Goal: Task Accomplishment & Management: Complete application form

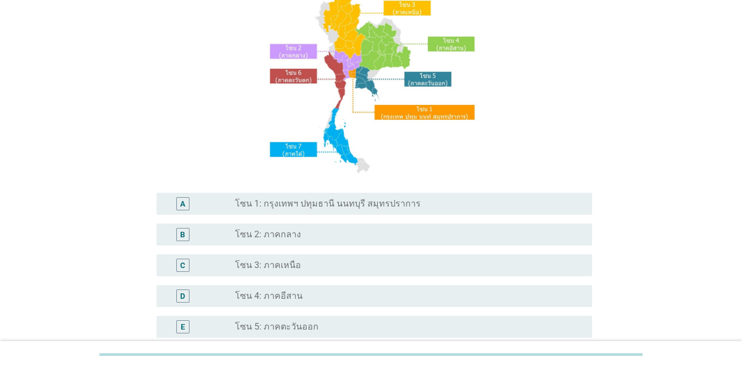
scroll to position [165, 0]
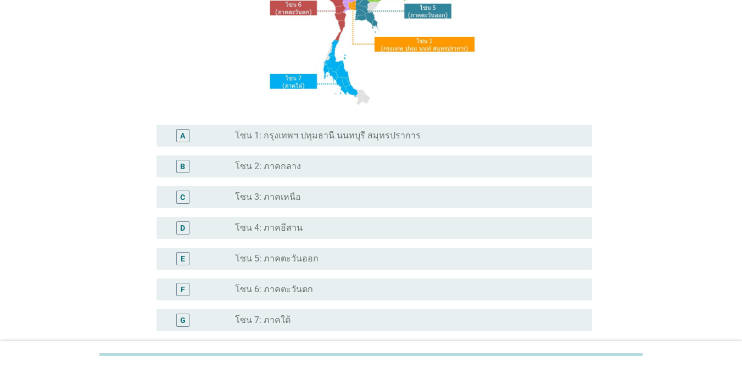
click at [315, 227] on div "radio_button_unchecked โซน 4: ภาคอีสาน" at bounding box center [404, 227] width 339 height 11
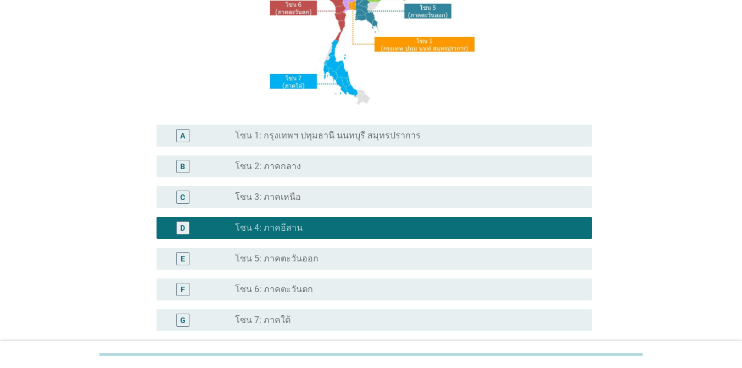
scroll to position [270, 0]
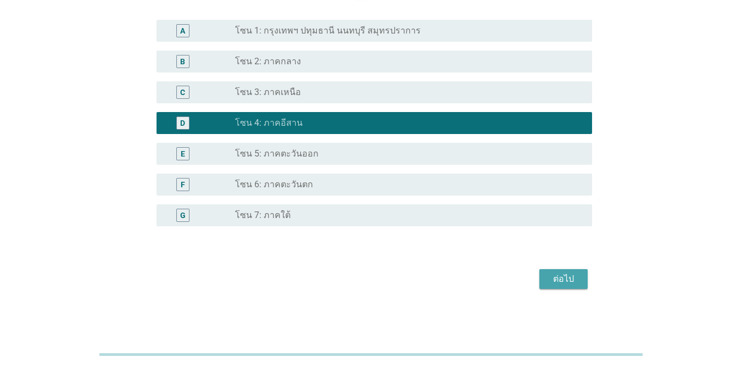
click at [571, 276] on div "ต่อไป" at bounding box center [563, 278] width 31 height 13
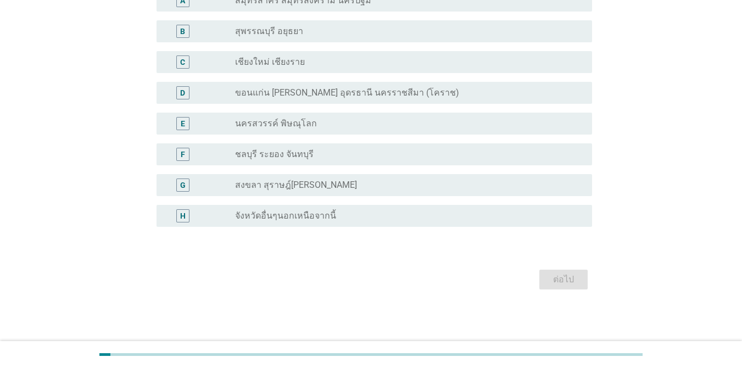
scroll to position [0, 0]
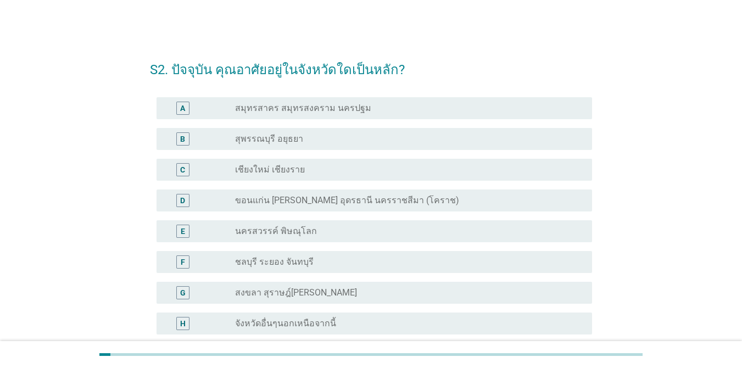
click at [376, 202] on label "ขอนแก่น [PERSON_NAME] อุดรธานี นครราชสีมา (โคราช)" at bounding box center [347, 200] width 224 height 11
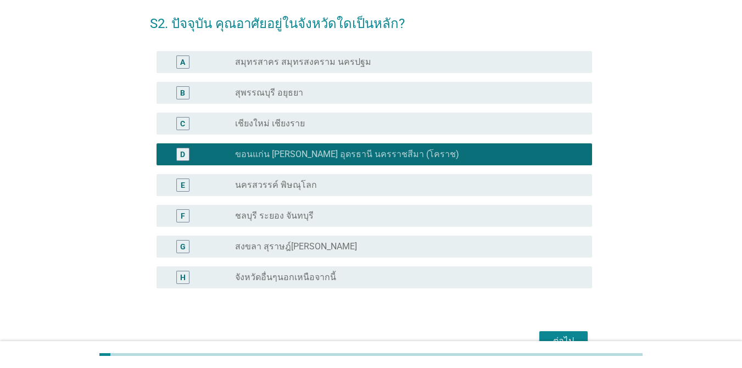
scroll to position [108, 0]
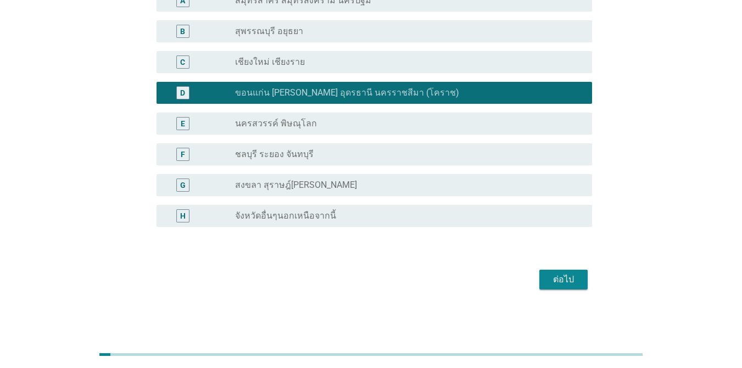
click at [557, 284] on div "ต่อไป" at bounding box center [563, 279] width 31 height 13
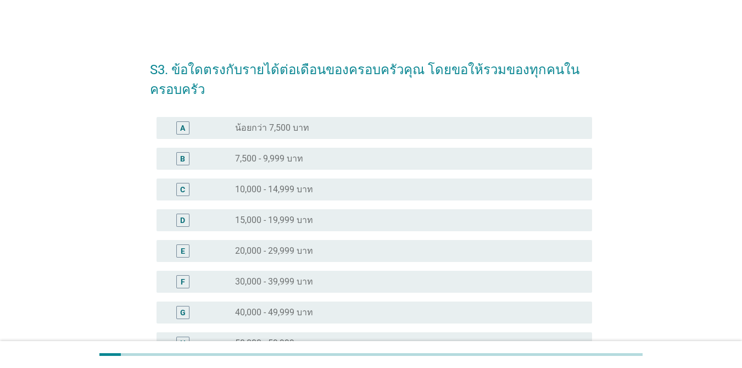
scroll to position [110, 0]
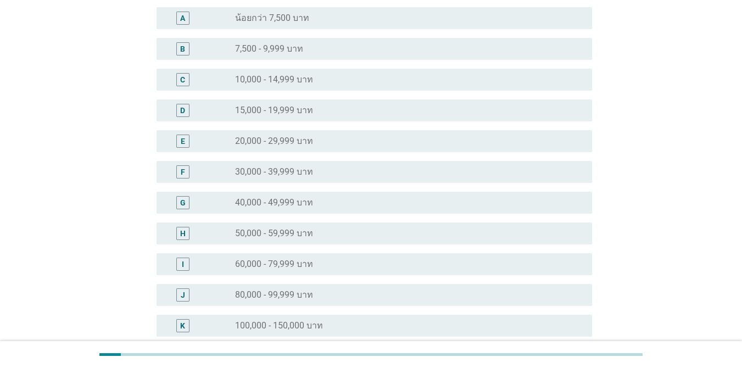
click at [285, 328] on label "100,000 - 150,000 บาท" at bounding box center [279, 325] width 88 height 11
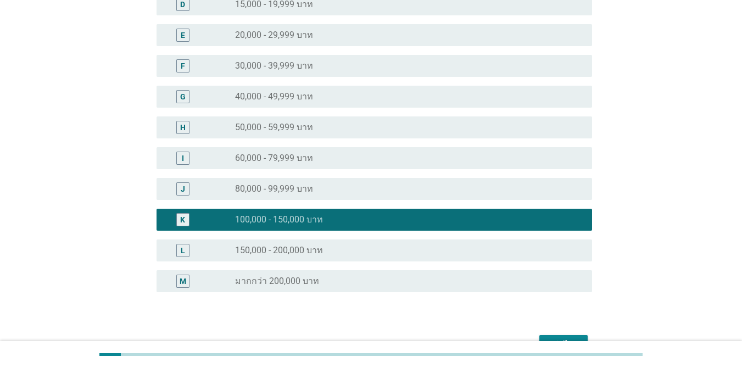
scroll to position [275, 0]
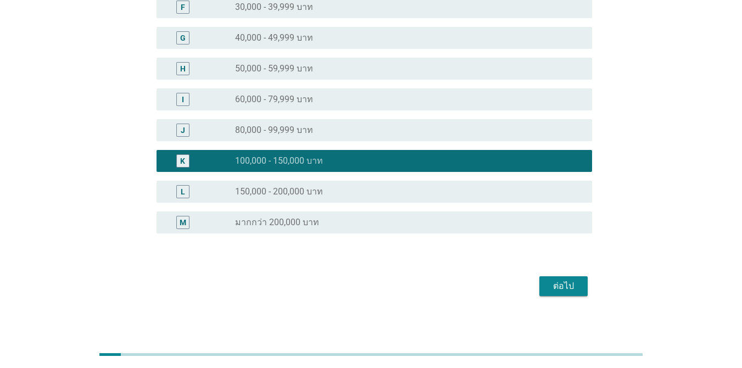
click at [561, 287] on div "ต่อไป" at bounding box center [563, 286] width 31 height 13
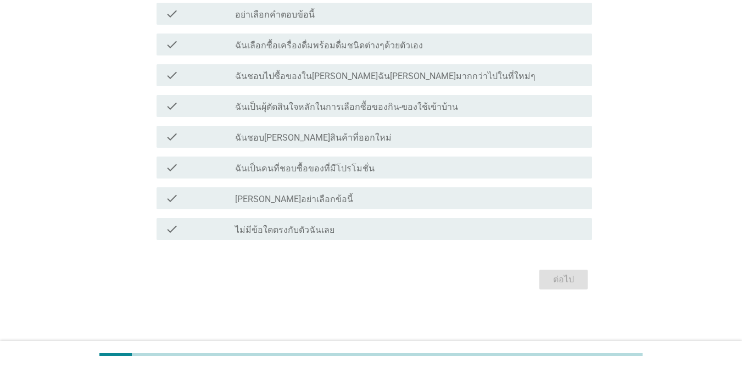
scroll to position [0, 0]
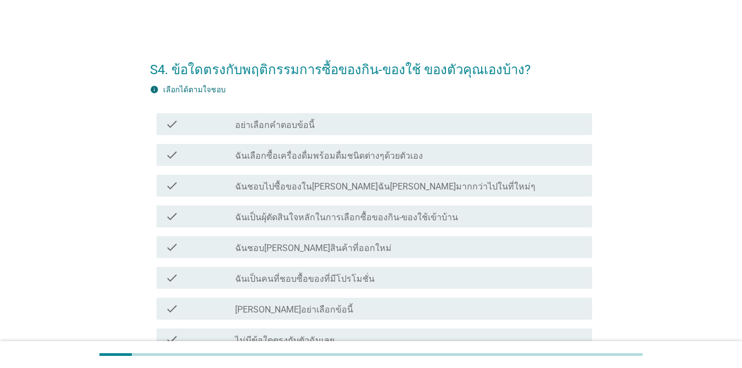
click at [340, 155] on label "ฉันเลือกซื้อเครื่องดื่มพร้อมดื่มชนิดต่างๆด้วยตัวเอง" at bounding box center [329, 155] width 188 height 11
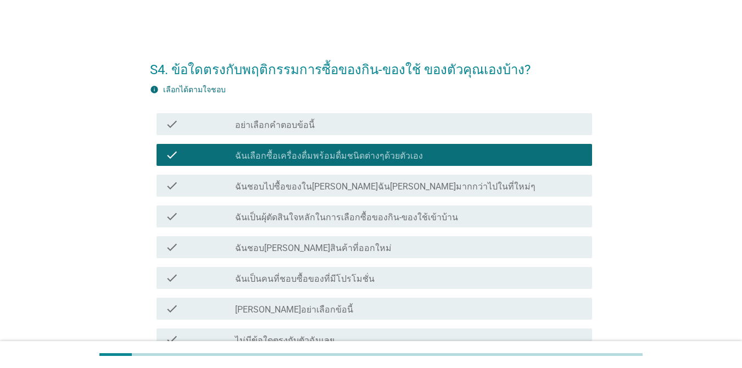
click at [317, 219] on label "ฉันเป็นผุ้ตัดสินใจหลักในการเลือกซื้อของกิน-ของใช้เข้าบ้าน" at bounding box center [346, 217] width 223 height 11
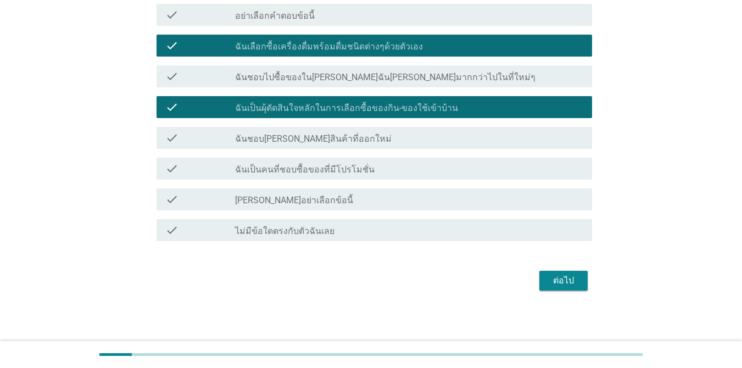
scroll to position [110, 0]
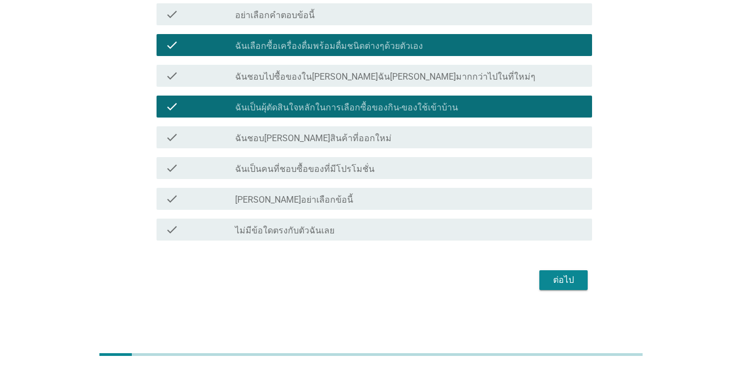
click at [321, 171] on label "ฉันเป็นคนที่ชอบซื้อของที่มีโปรโมชั่น" at bounding box center [304, 169] width 139 height 11
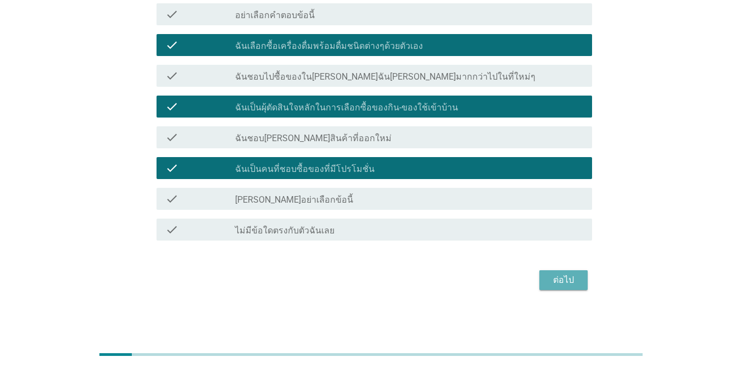
drag, startPoint x: 558, startPoint y: 283, endPoint x: 551, endPoint y: 283, distance: 7.2
click at [556, 283] on div "ต่อไป" at bounding box center [563, 279] width 31 height 13
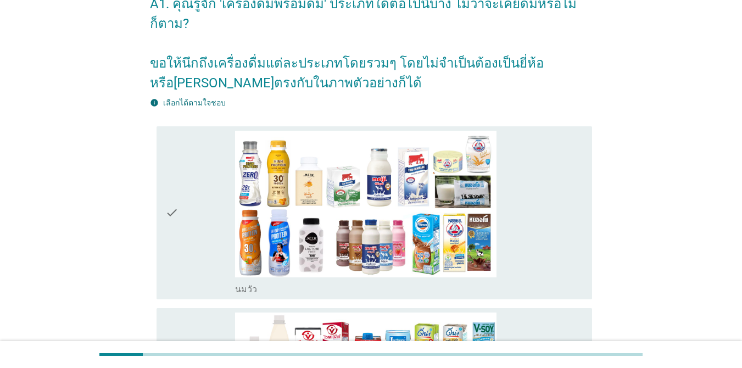
scroll to position [165, 0]
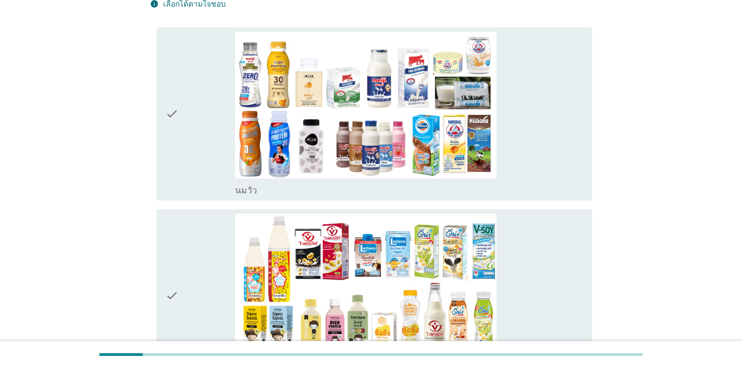
click at [187, 129] on div "check" at bounding box center [200, 114] width 70 height 164
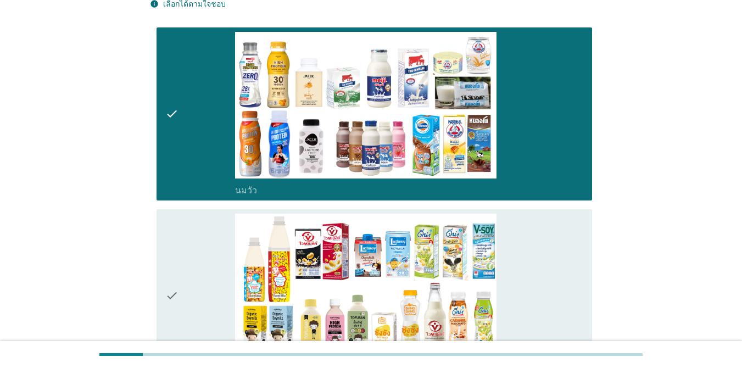
click at [200, 223] on div "check" at bounding box center [200, 296] width 70 height 164
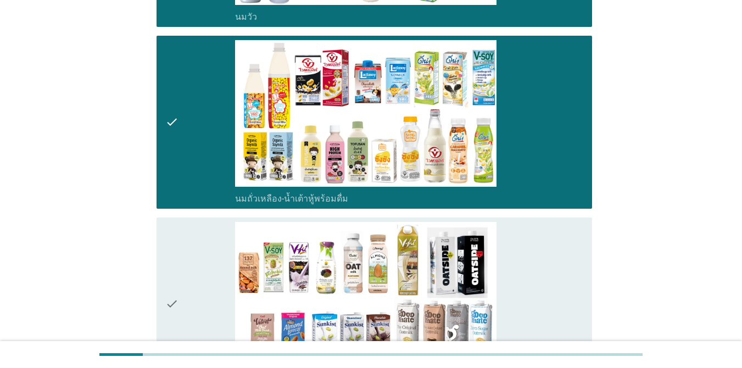
scroll to position [439, 0]
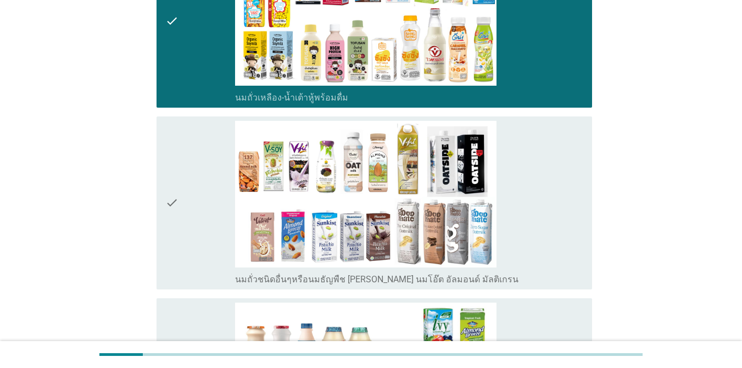
click at [208, 215] on div "check" at bounding box center [200, 203] width 70 height 164
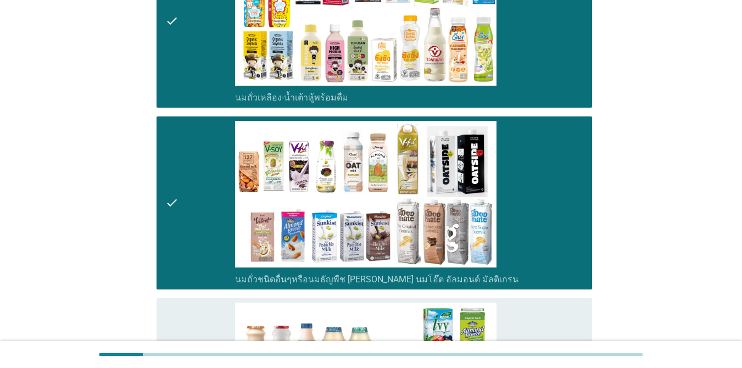
scroll to position [659, 0]
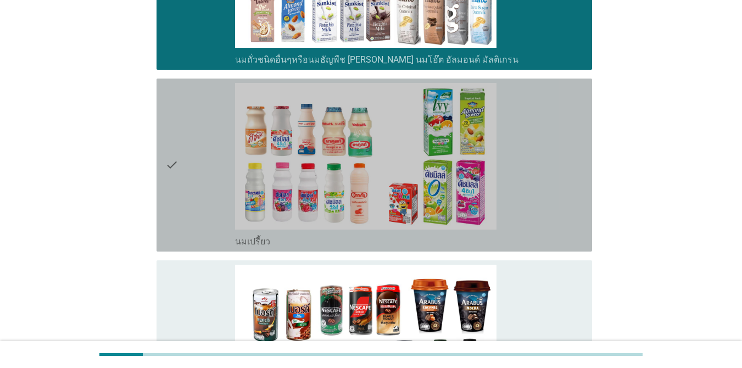
click at [198, 172] on div "check" at bounding box center [200, 165] width 70 height 164
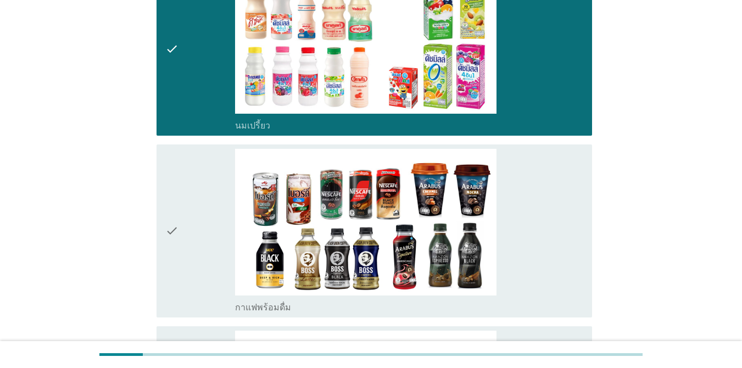
scroll to position [879, 0]
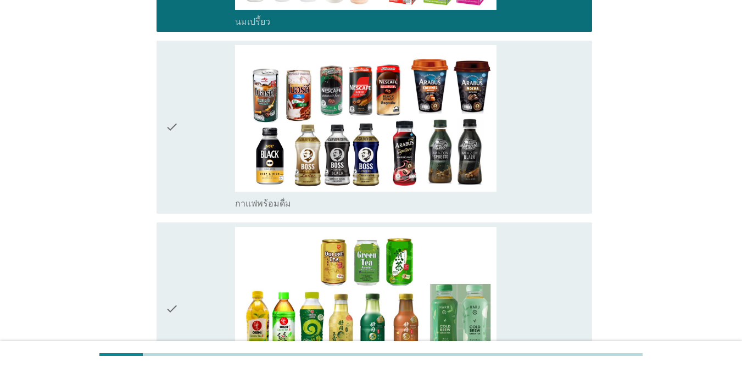
click at [198, 139] on div "check" at bounding box center [200, 127] width 70 height 164
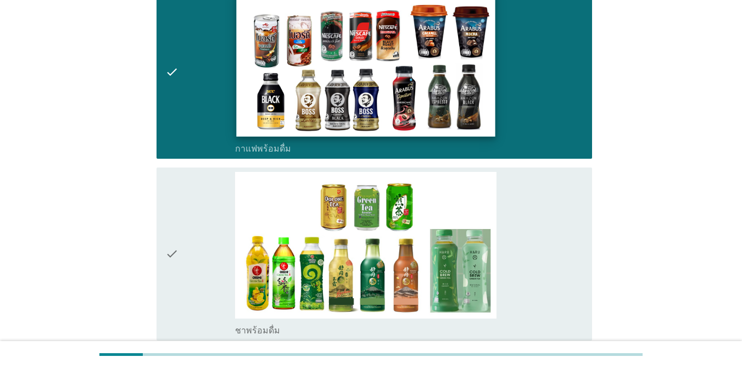
scroll to position [1153, 0]
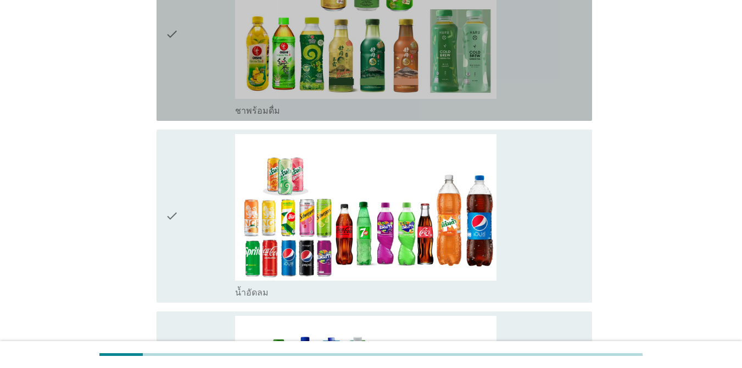
click at [215, 67] on div "check" at bounding box center [200, 34] width 70 height 164
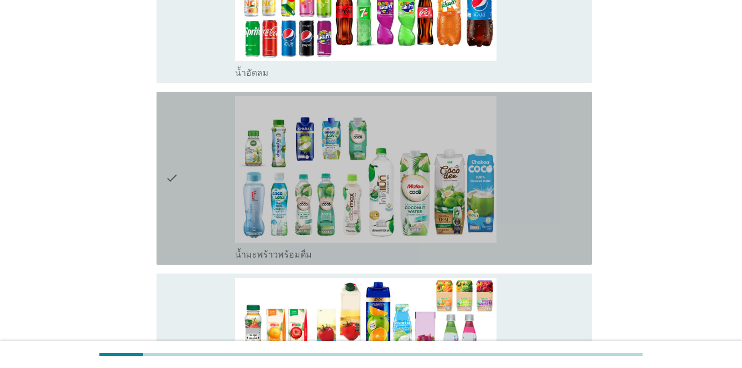
click at [215, 146] on div "check" at bounding box center [200, 178] width 70 height 164
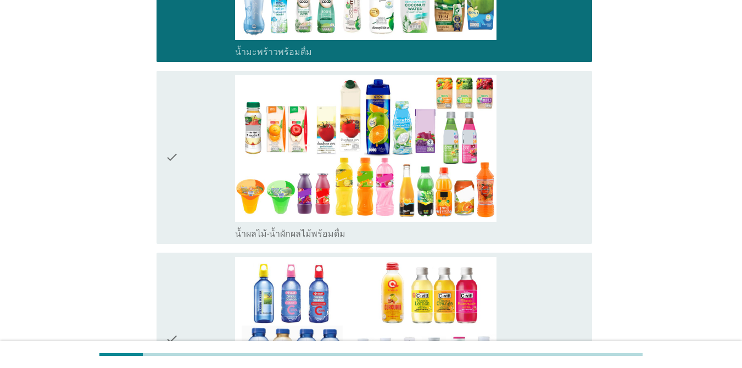
scroll to position [1648, 0]
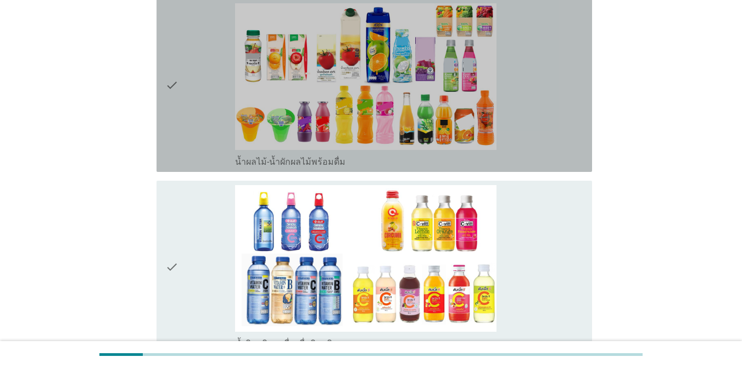
click at [191, 110] on div "check" at bounding box center [200, 85] width 70 height 164
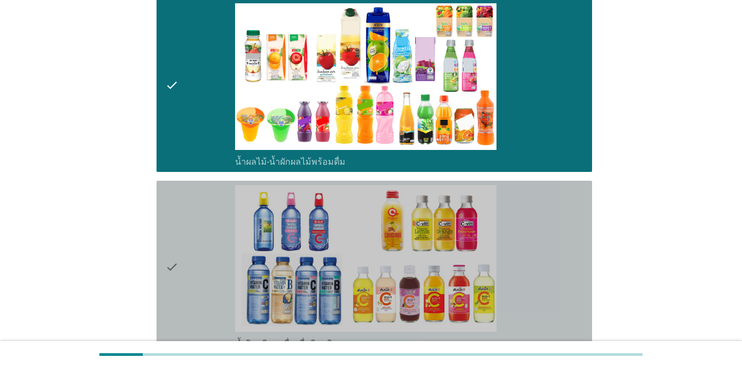
click at [192, 209] on div "check" at bounding box center [200, 267] width 70 height 164
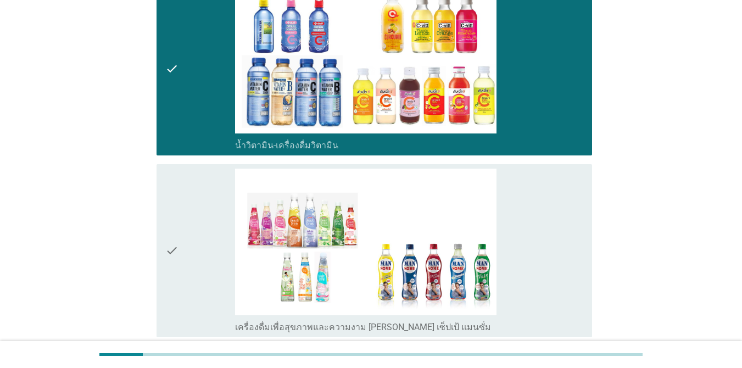
scroll to position [1977, 0]
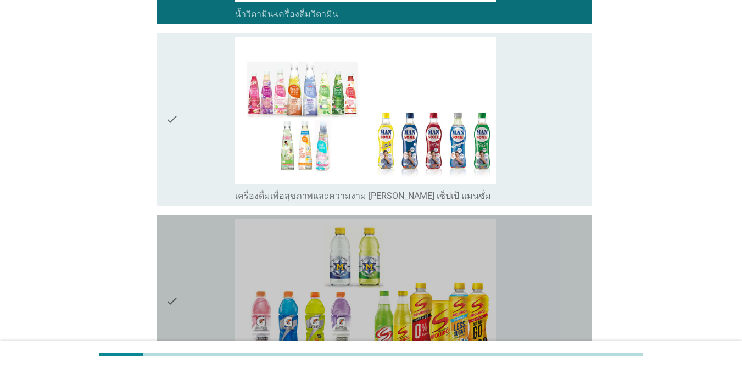
click at [191, 238] on div "check" at bounding box center [200, 301] width 70 height 164
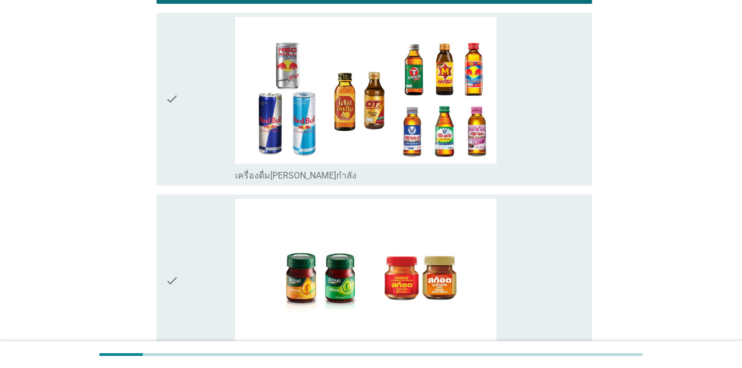
scroll to position [2362, 0]
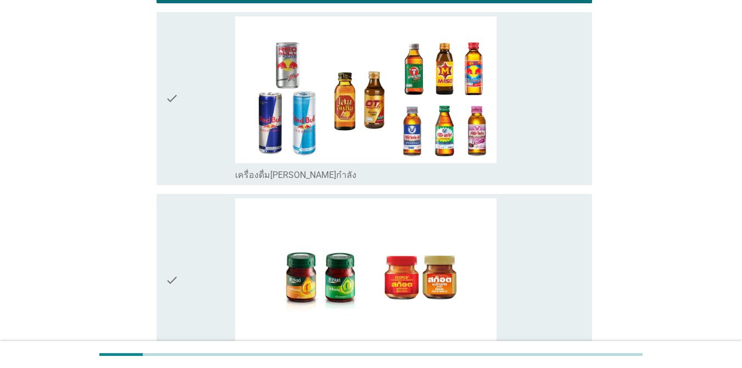
click at [169, 112] on icon "check" at bounding box center [171, 98] width 13 height 164
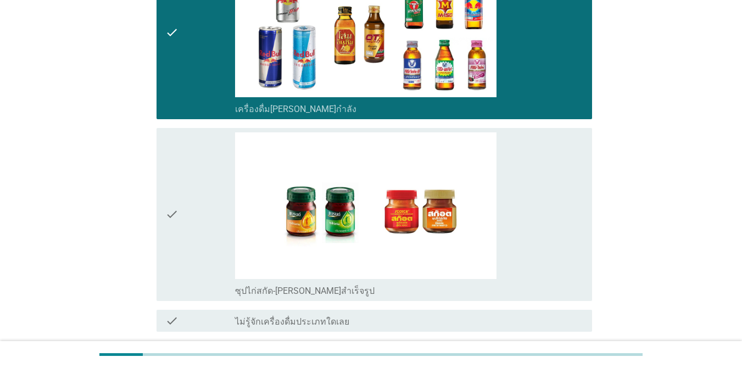
scroll to position [2499, 0]
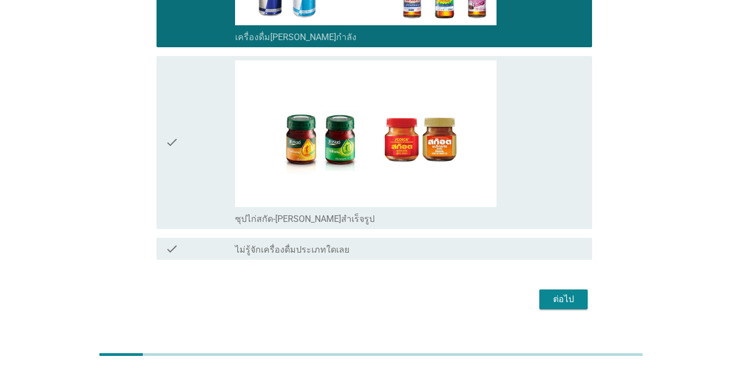
click at [208, 138] on div "check" at bounding box center [200, 142] width 70 height 164
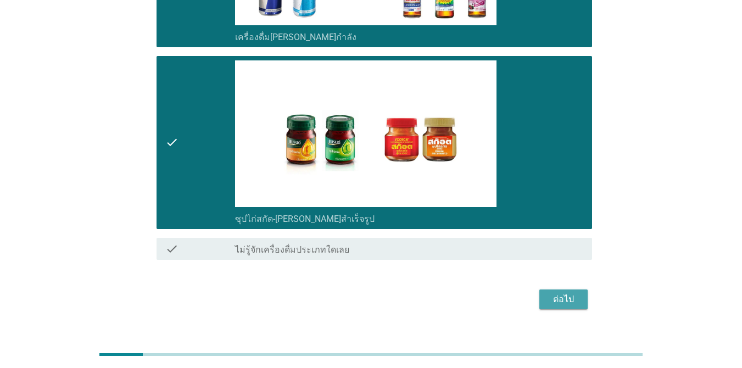
click at [561, 293] on div "ต่อไป" at bounding box center [563, 299] width 31 height 13
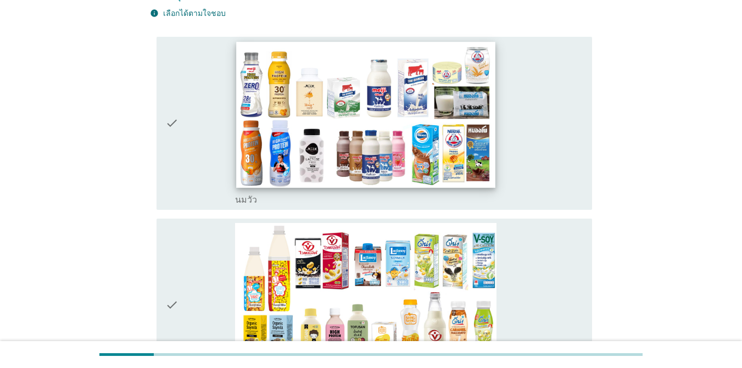
scroll to position [165, 0]
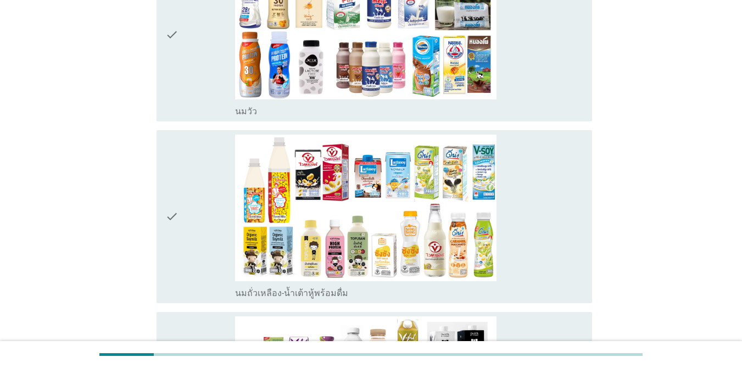
click at [180, 80] on div "check" at bounding box center [200, 35] width 70 height 164
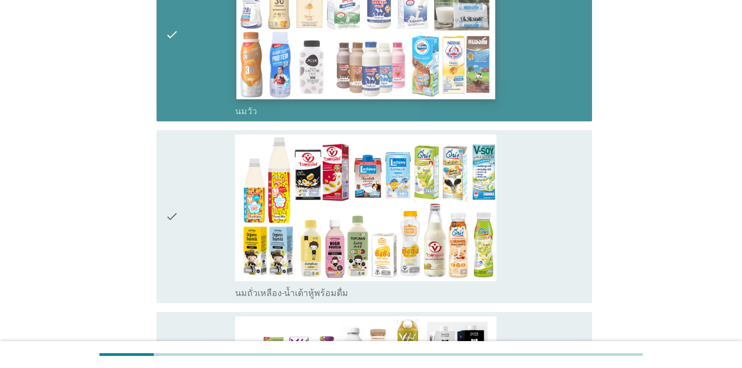
click at [484, 76] on img at bounding box center [365, 26] width 259 height 146
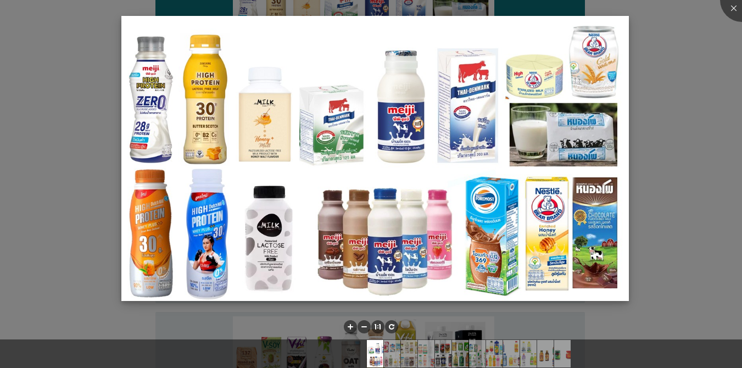
click at [627, 69] on img at bounding box center [374, 158] width 507 height 285
click at [667, 70] on div at bounding box center [371, 184] width 742 height 368
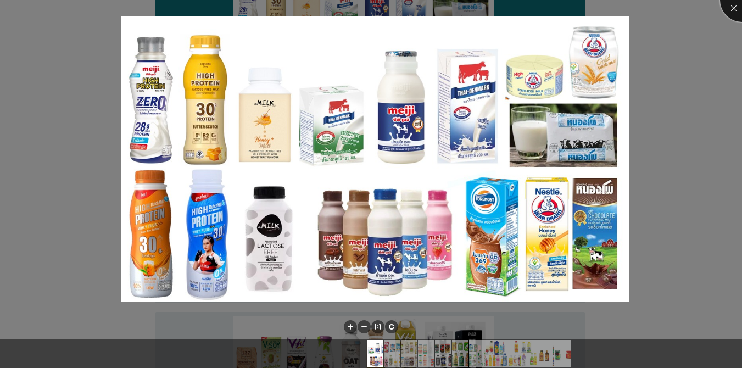
click at [739, 11] on div at bounding box center [742, 0] width 44 height 44
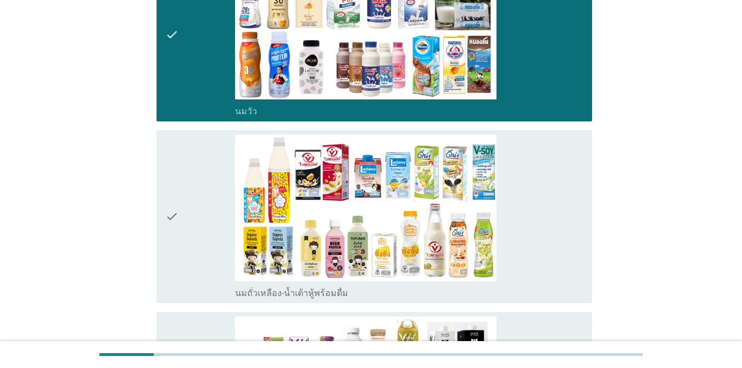
click at [187, 204] on div "check" at bounding box center [200, 217] width 70 height 164
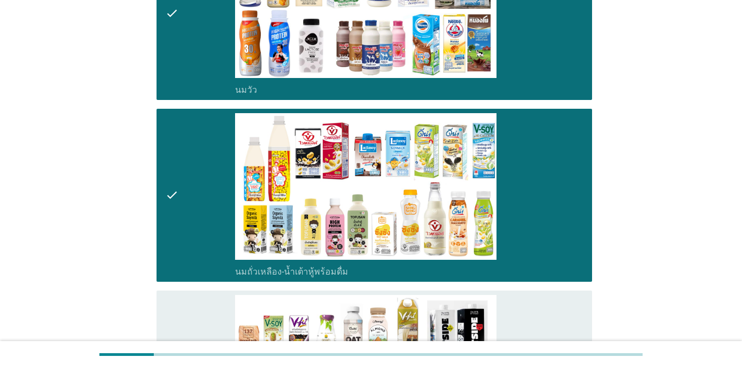
scroll to position [439, 0]
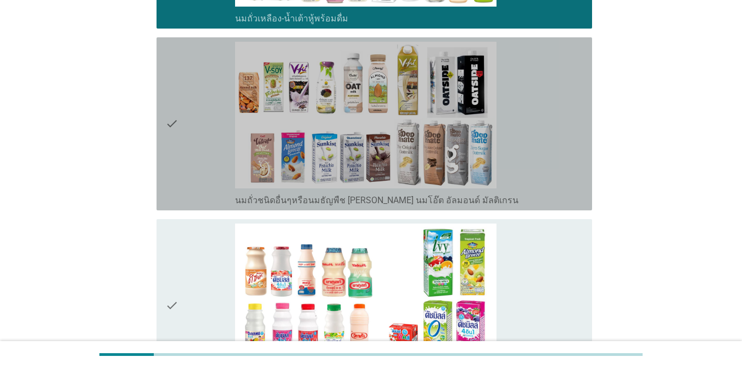
click at [188, 155] on div "check" at bounding box center [200, 124] width 70 height 164
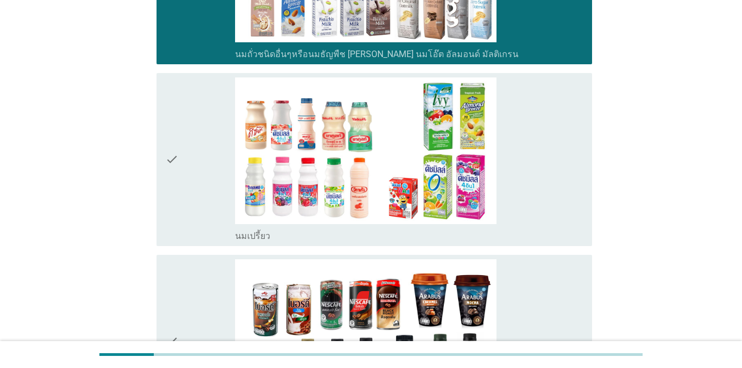
scroll to position [714, 0]
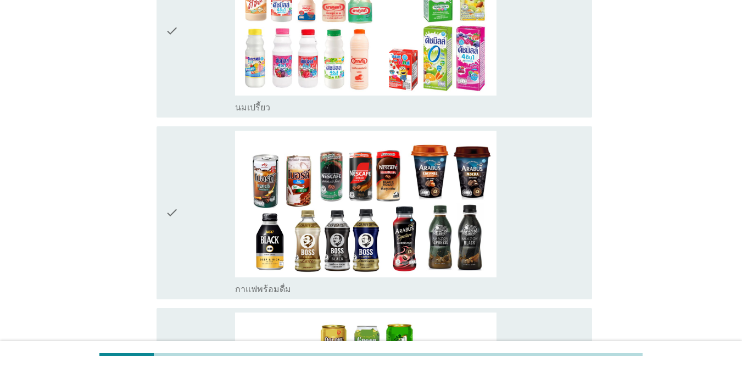
click at [187, 93] on div "check" at bounding box center [200, 31] width 70 height 164
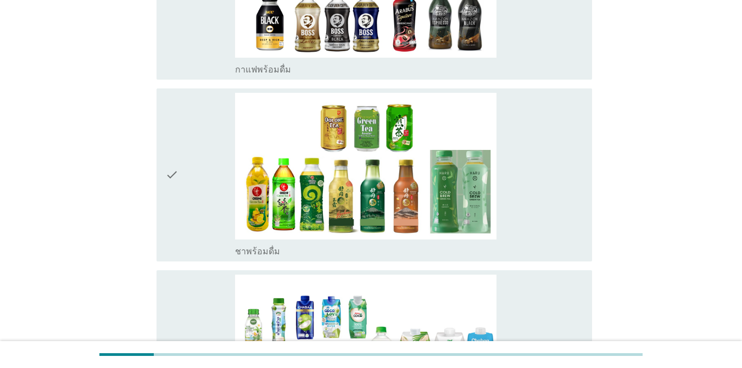
click at [193, 189] on div "check" at bounding box center [200, 175] width 70 height 164
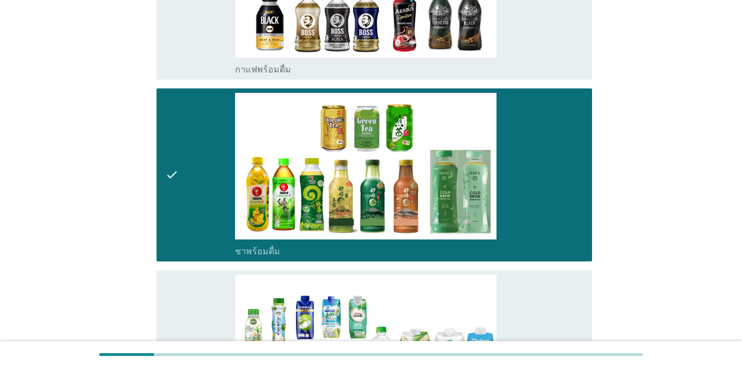
scroll to position [1208, 0]
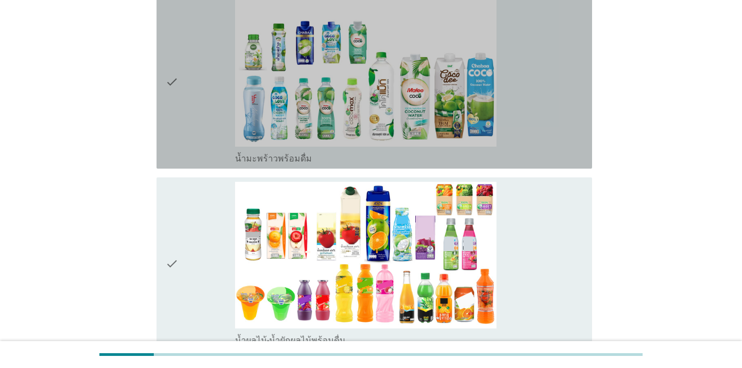
click at [178, 138] on icon "check" at bounding box center [171, 82] width 13 height 164
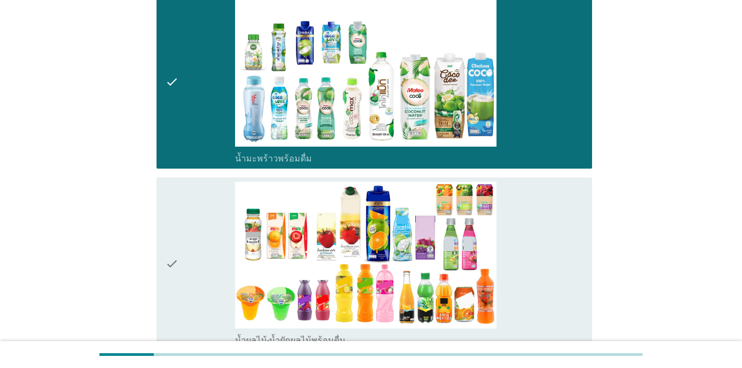
click at [180, 246] on div "check" at bounding box center [200, 264] width 70 height 164
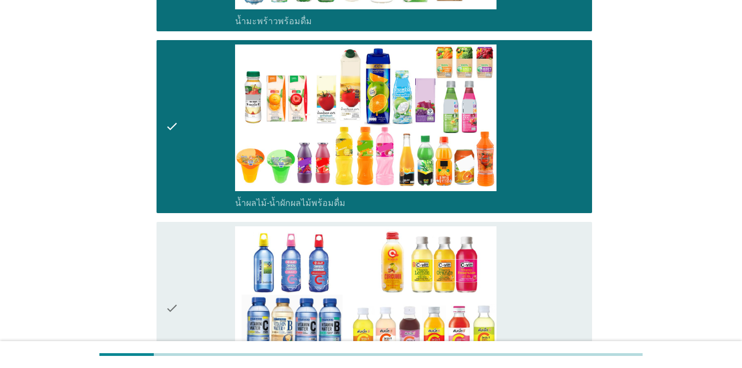
scroll to position [1538, 0]
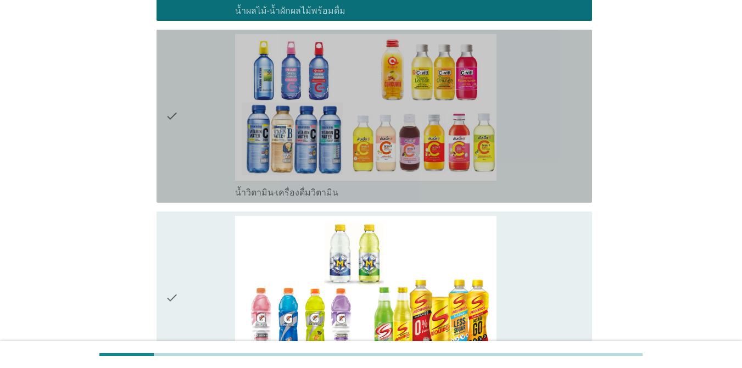
click at [176, 166] on icon "check" at bounding box center [171, 116] width 13 height 164
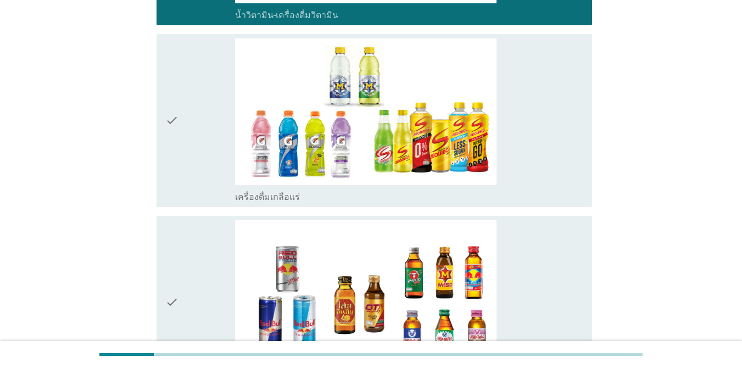
scroll to position [1812, 0]
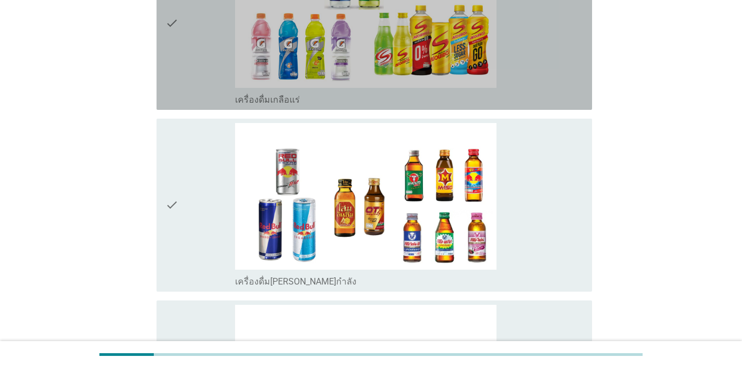
click at [185, 79] on div "check" at bounding box center [200, 23] width 70 height 164
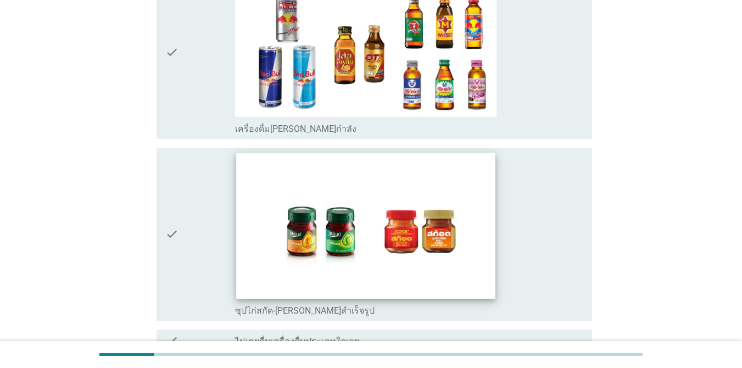
scroll to position [2032, 0]
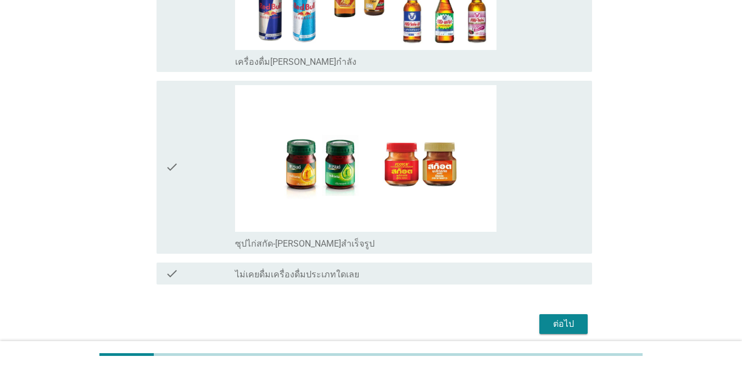
click at [151, 182] on div "check check_box_outline_blank ซุปไก่สกัด-[PERSON_NAME]สำเร็จรูป" at bounding box center [371, 167] width 442 height 182
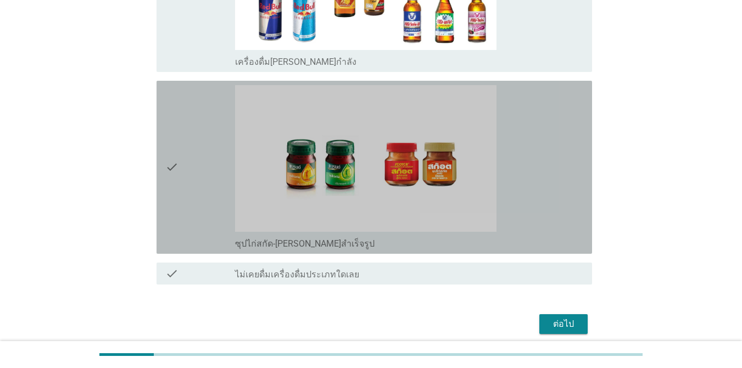
click at [193, 195] on div "check" at bounding box center [200, 167] width 70 height 164
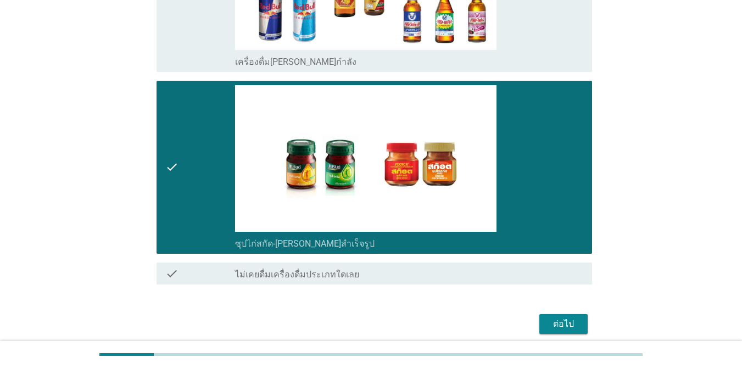
click at [571, 321] on div "ต่อไป" at bounding box center [563, 323] width 31 height 13
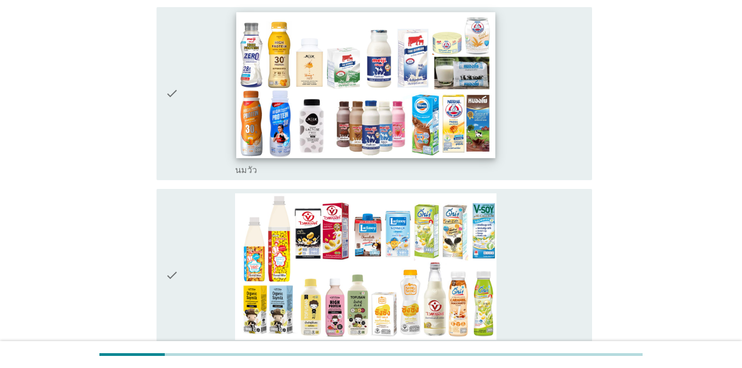
scroll to position [165, 0]
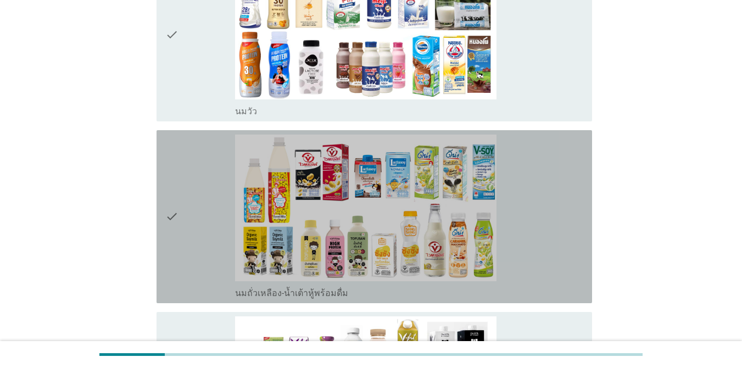
click at [209, 175] on div "check" at bounding box center [200, 217] width 70 height 164
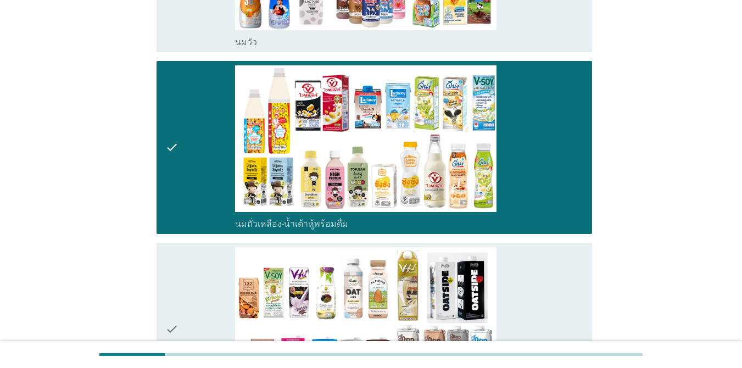
scroll to position [330, 0]
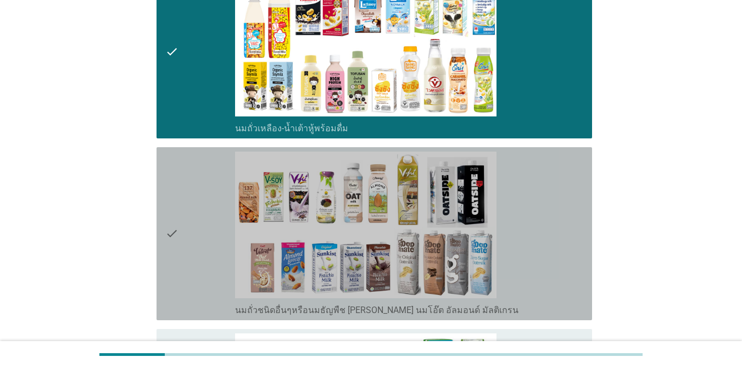
click at [190, 196] on div "check" at bounding box center [200, 234] width 70 height 164
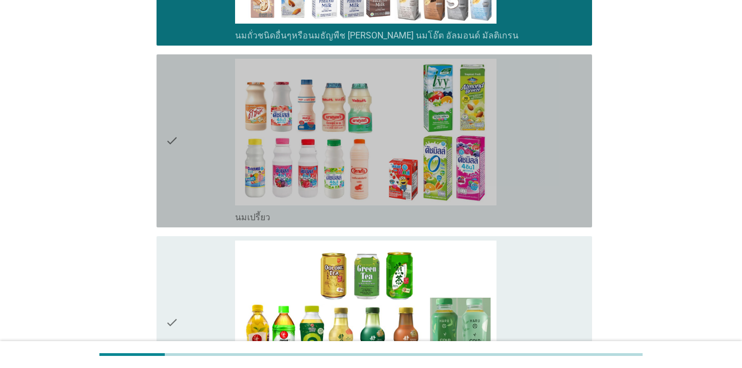
click at [189, 196] on div "check" at bounding box center [200, 141] width 70 height 164
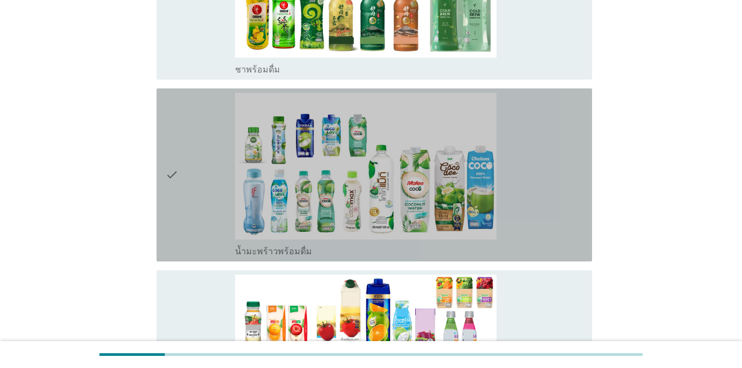
click at [192, 191] on div "check" at bounding box center [200, 175] width 70 height 164
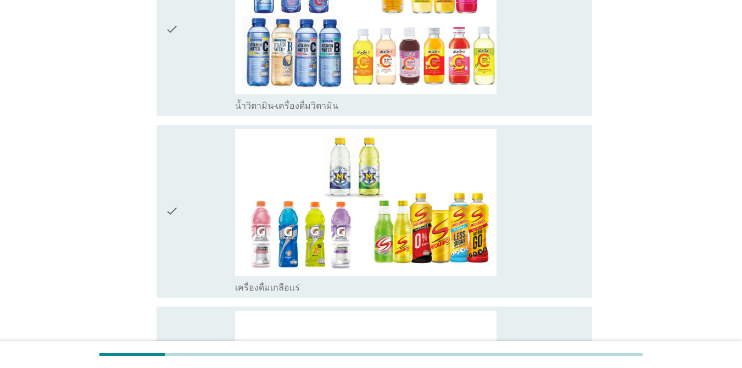
scroll to position [1648, 0]
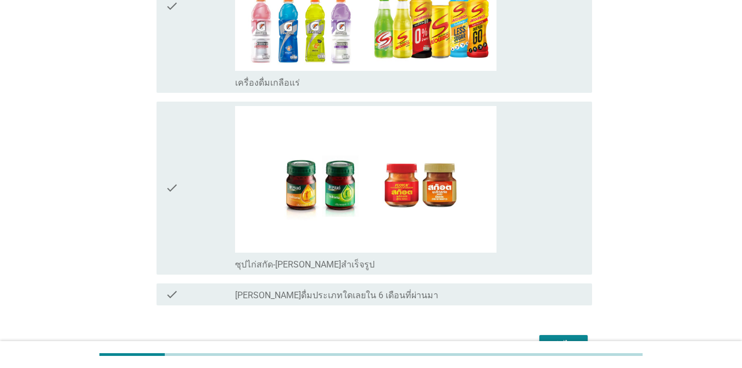
click at [223, 178] on div "check" at bounding box center [200, 188] width 70 height 164
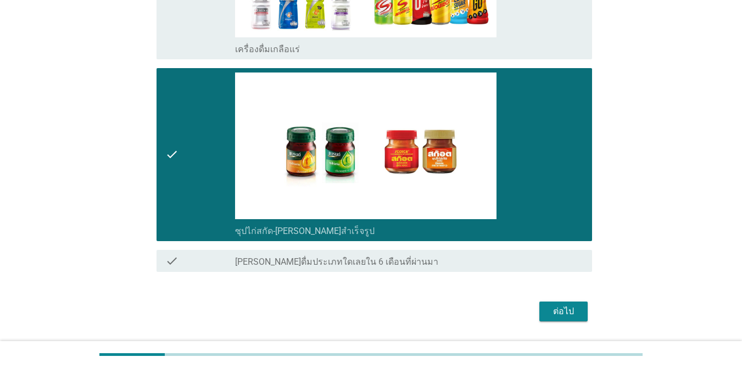
scroll to position [1713, 0]
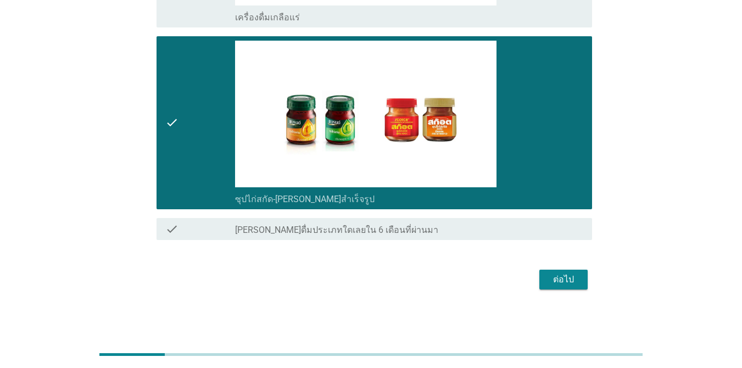
click at [581, 285] on button "ต่อไป" at bounding box center [563, 280] width 48 height 20
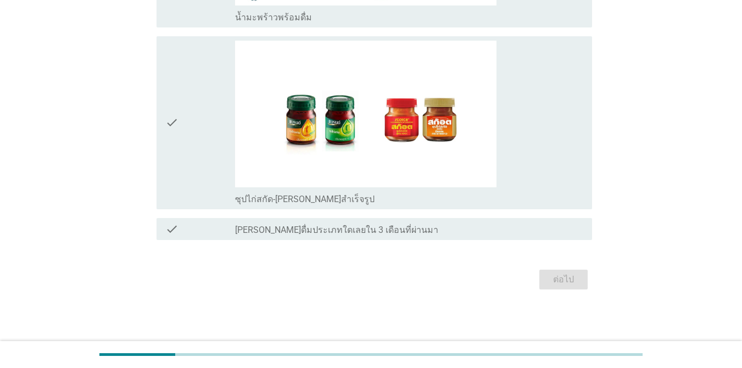
scroll to position [0, 0]
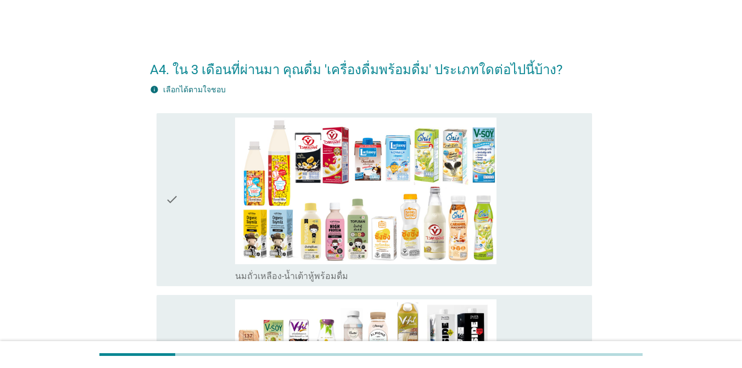
click at [215, 209] on div "check" at bounding box center [200, 200] width 70 height 164
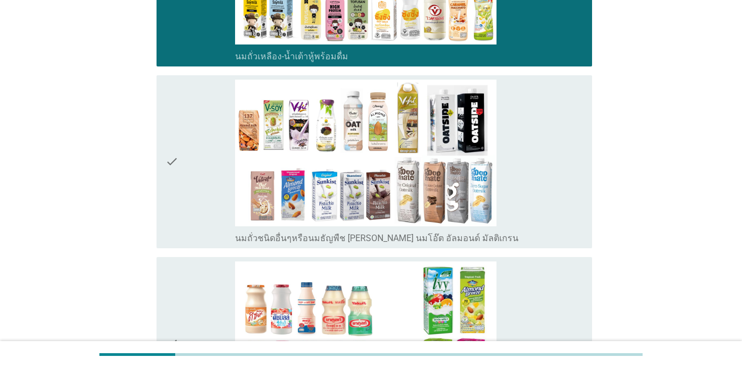
click at [182, 196] on div "check" at bounding box center [200, 162] width 70 height 164
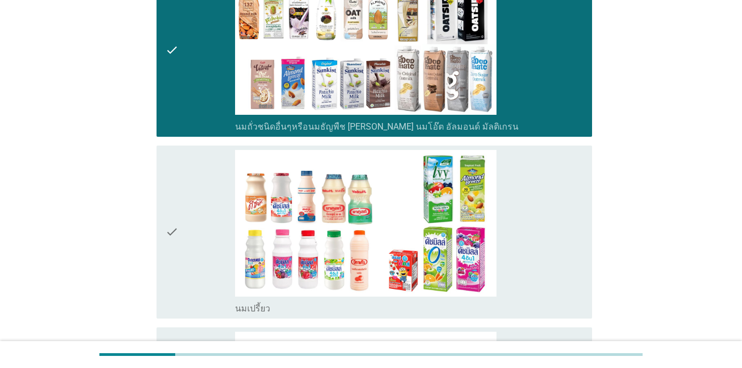
scroll to position [439, 0]
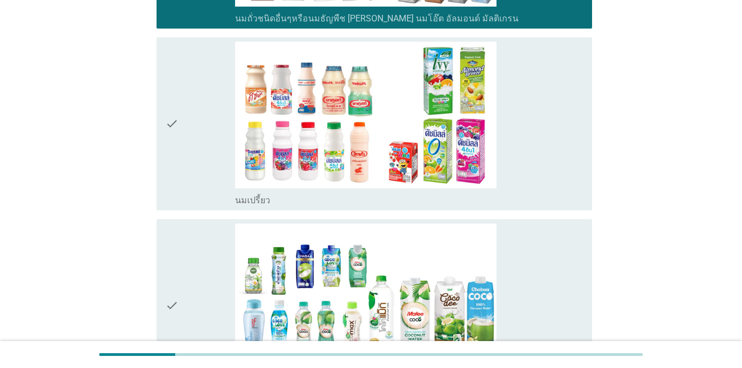
click at [182, 242] on div "check" at bounding box center [200, 306] width 70 height 164
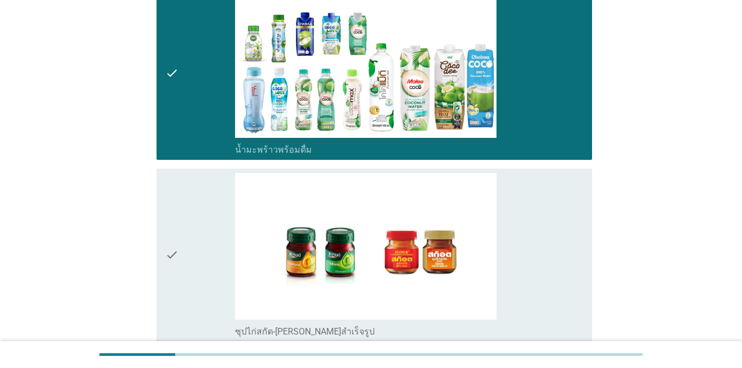
scroll to position [769, 0]
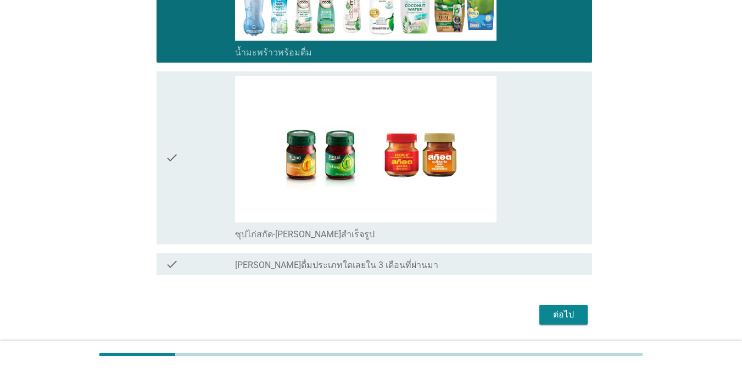
click at [574, 319] on div "ต่อไป" at bounding box center [563, 314] width 31 height 13
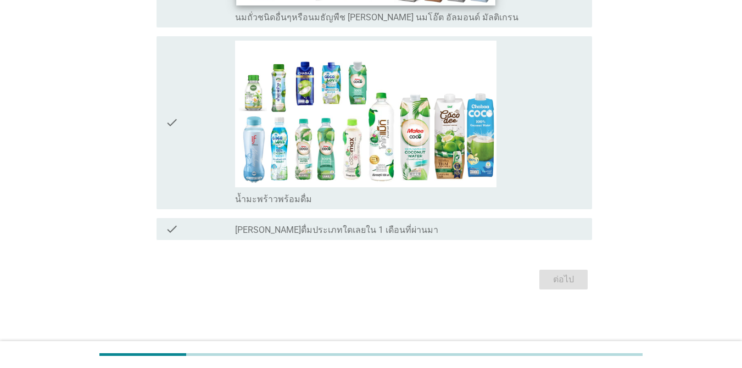
scroll to position [0, 0]
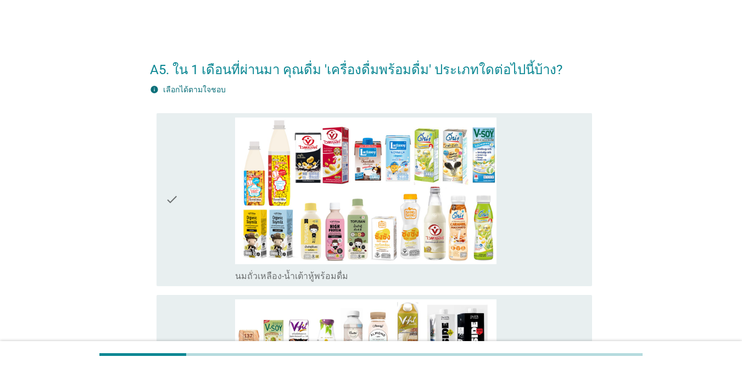
click at [217, 210] on div "check" at bounding box center [200, 200] width 70 height 164
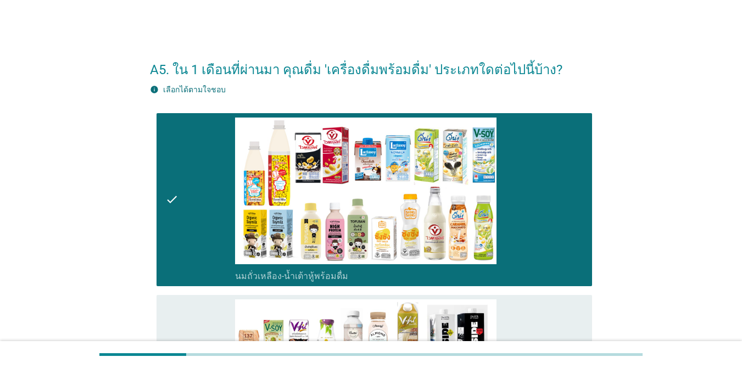
scroll to position [220, 0]
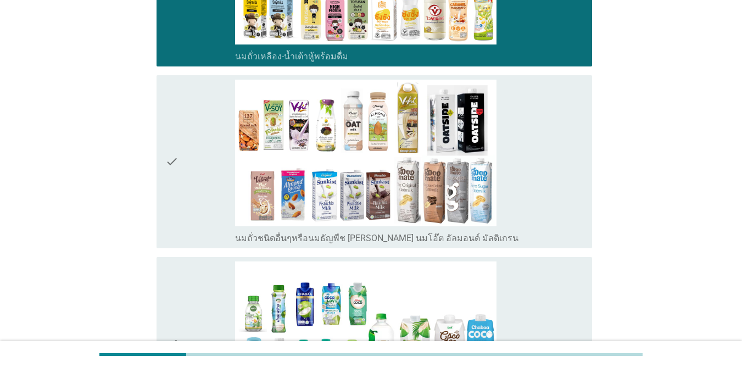
click at [187, 193] on div "check" at bounding box center [200, 162] width 70 height 164
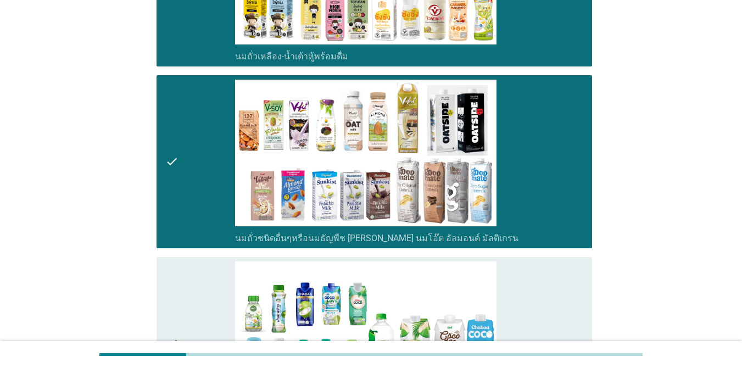
scroll to position [439, 0]
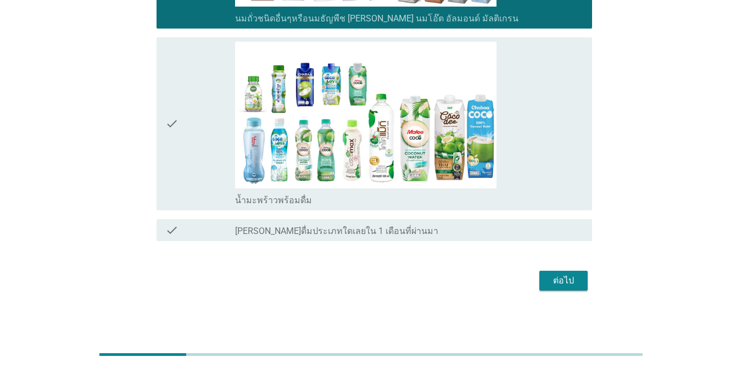
click at [194, 174] on div "check" at bounding box center [200, 124] width 70 height 164
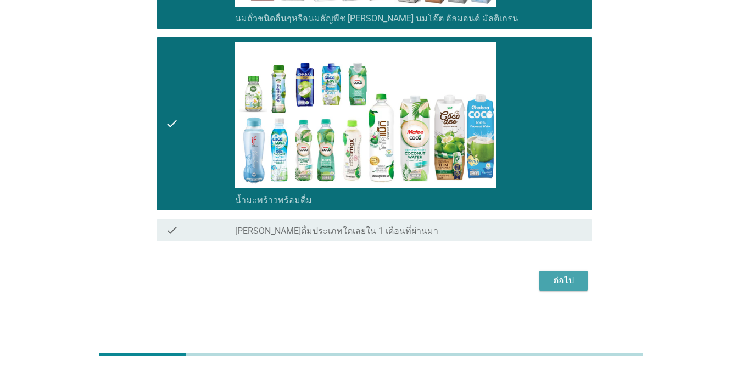
click at [566, 280] on div "ต่อไป" at bounding box center [563, 280] width 31 height 13
